Goal: Transaction & Acquisition: Purchase product/service

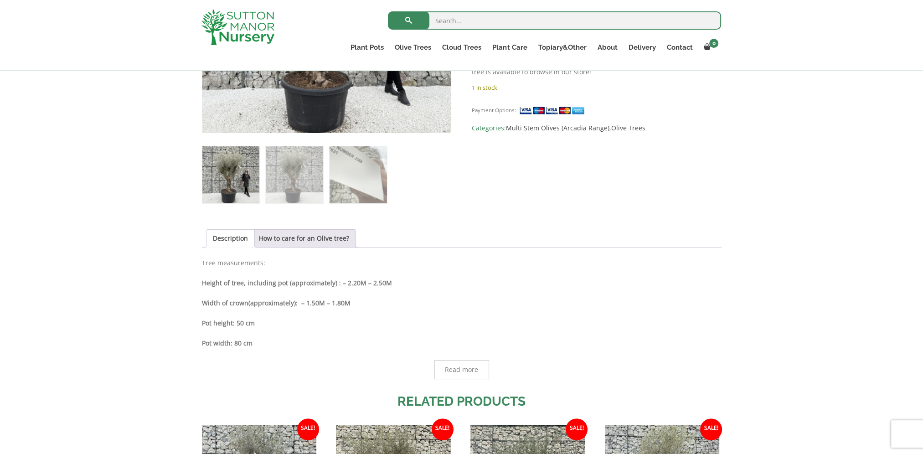
scroll to position [364, 0]
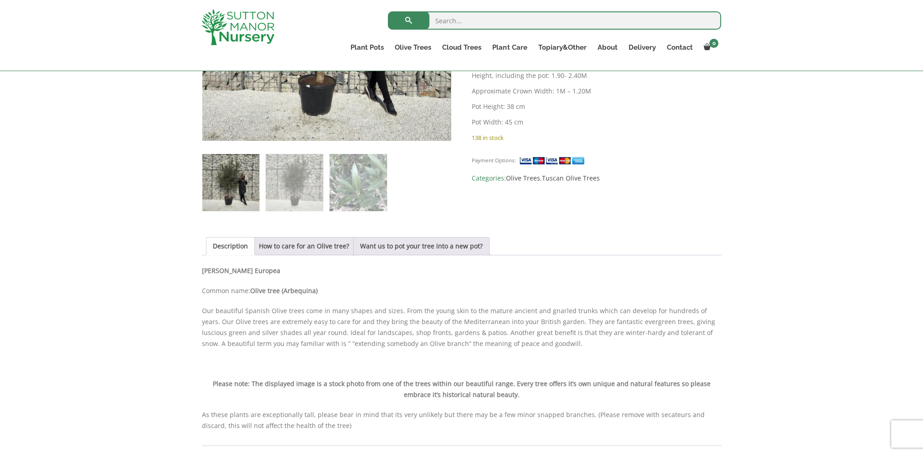
scroll to position [182, 0]
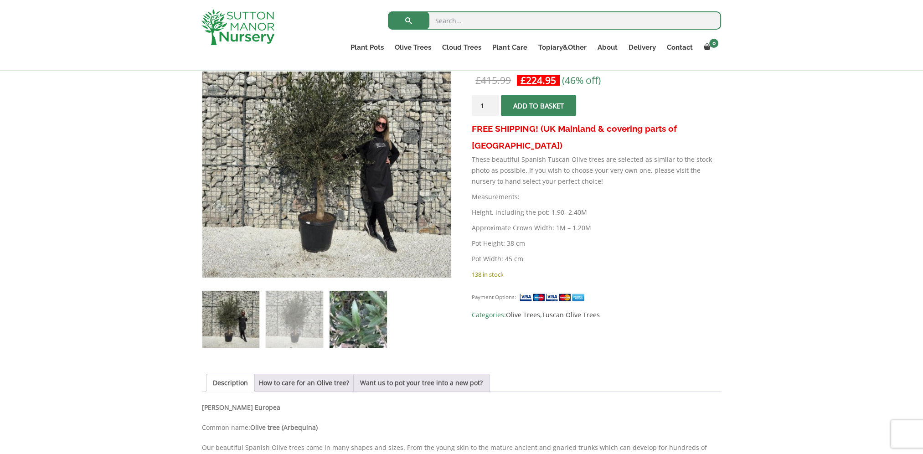
click at [355, 312] on img at bounding box center [357, 319] width 57 height 57
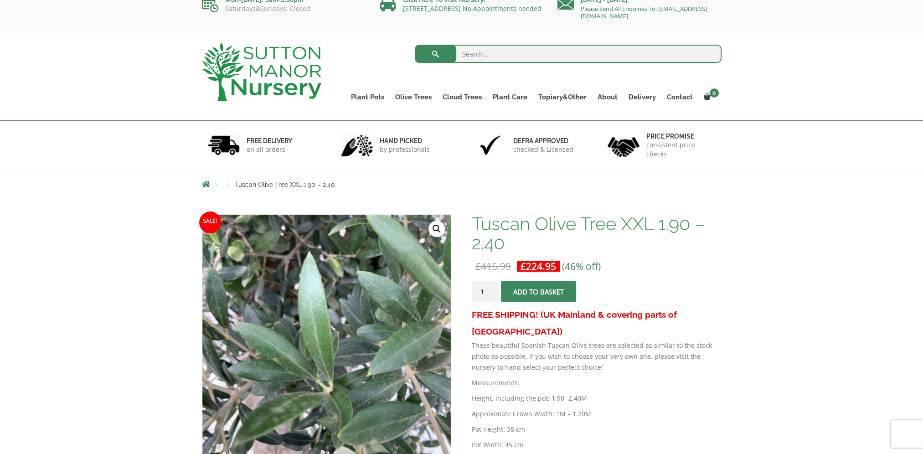
scroll to position [0, 0]
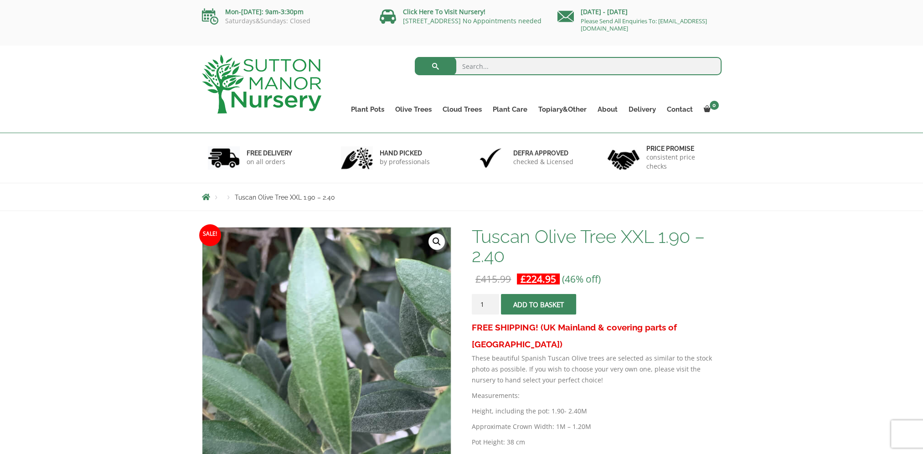
click at [312, 313] on img at bounding box center [339, 383] width 456 height 456
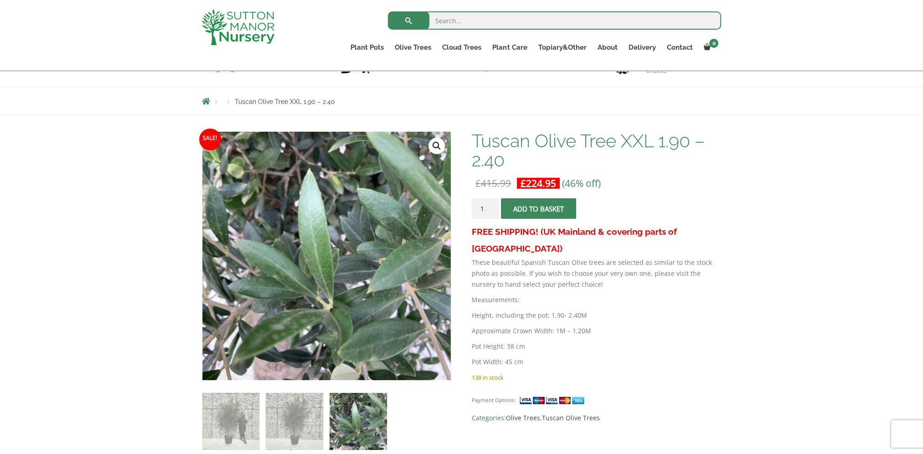
scroll to position [91, 0]
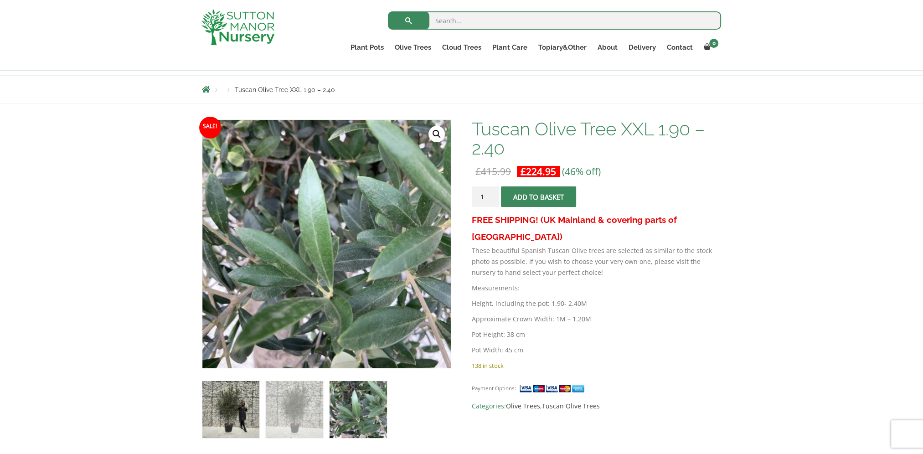
click at [249, 415] on img at bounding box center [230, 409] width 57 height 57
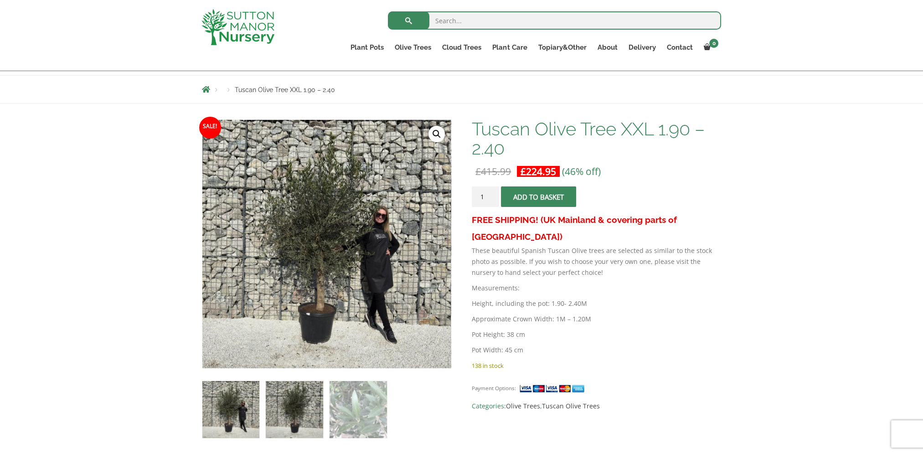
click at [301, 412] on img at bounding box center [294, 409] width 57 height 57
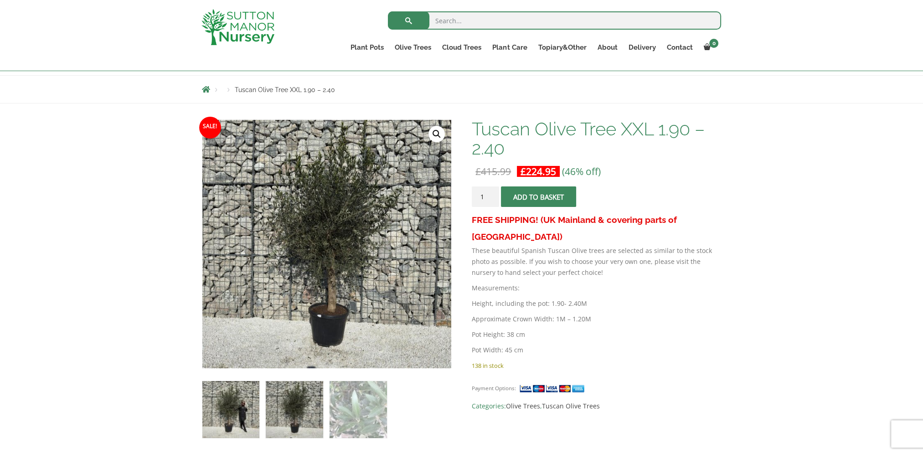
click at [246, 414] on img at bounding box center [230, 409] width 57 height 57
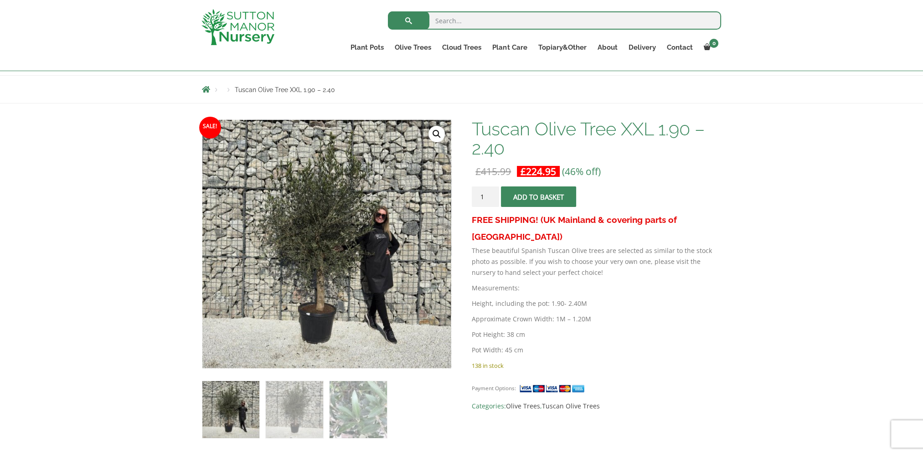
click at [434, 132] on link "🔍" at bounding box center [436, 134] width 16 height 16
